Goal: Task Accomplishment & Management: Use online tool/utility

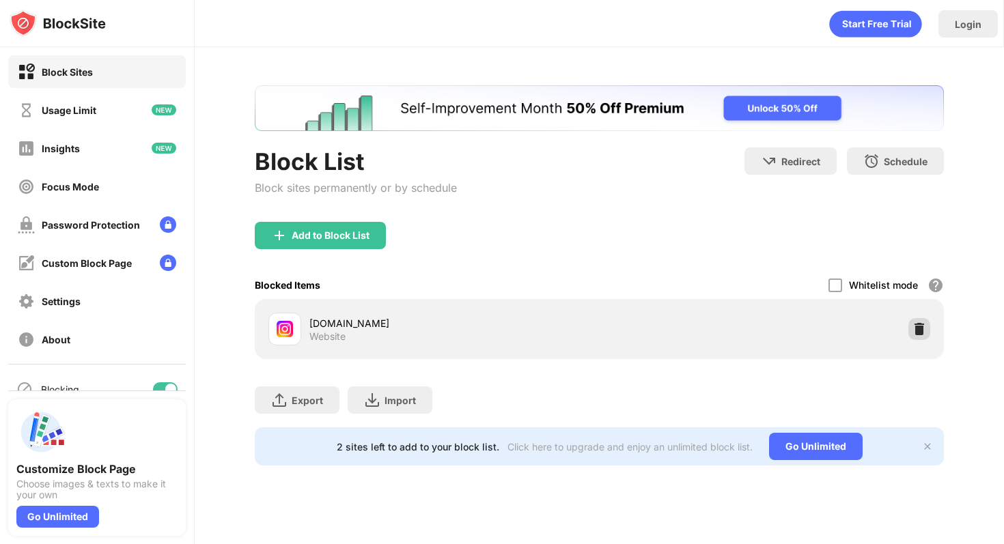
click at [912, 326] on img at bounding box center [919, 329] width 14 height 14
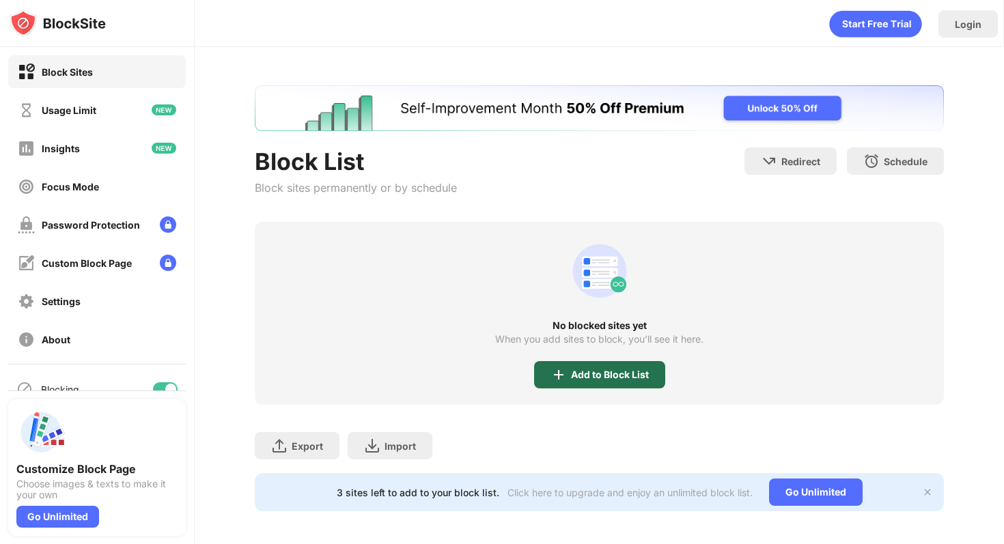
click at [638, 369] on div "Add to Block List" at bounding box center [610, 374] width 78 height 11
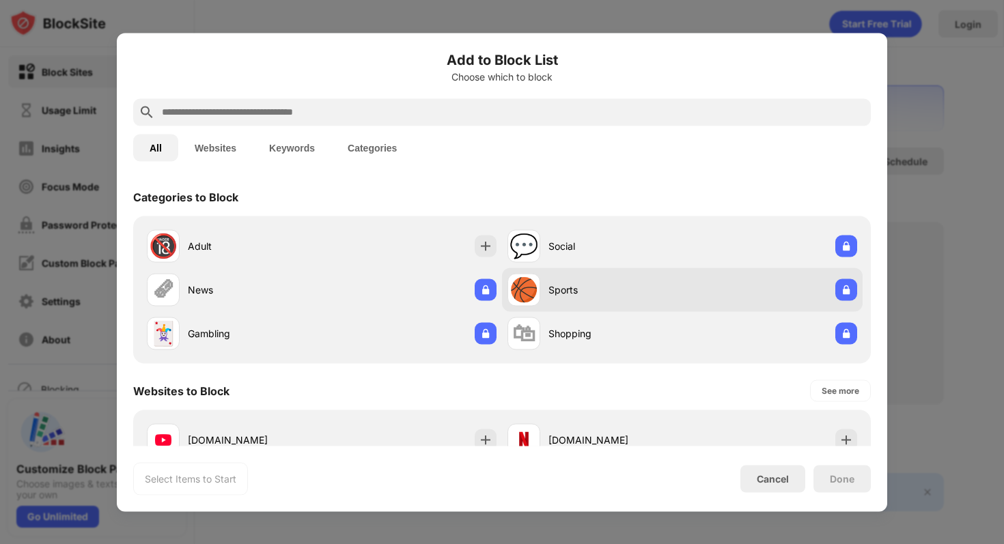
scroll to position [163, 0]
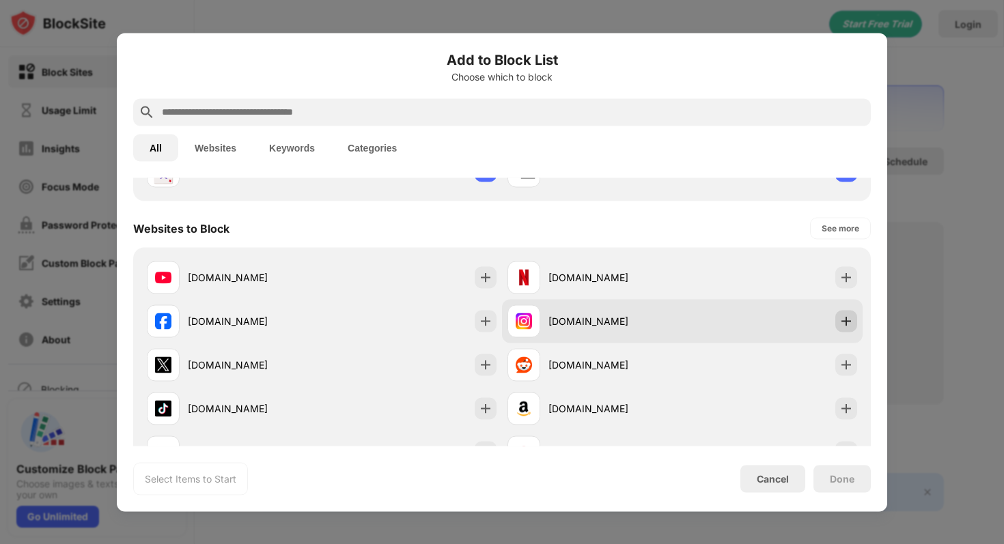
click at [844, 329] on div at bounding box center [846, 321] width 22 height 22
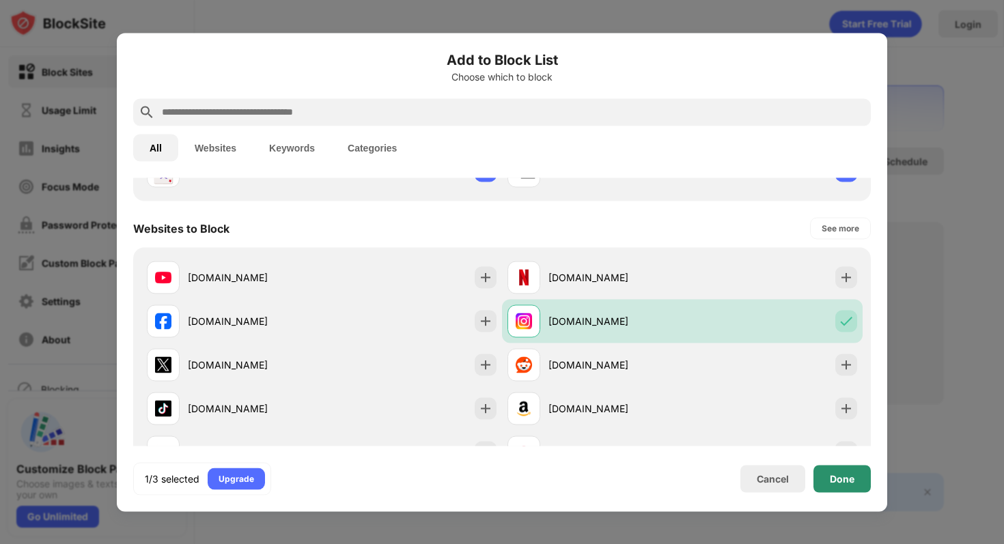
click at [833, 473] on div "Done" at bounding box center [842, 478] width 25 height 11
